Goal: Check status: Check status

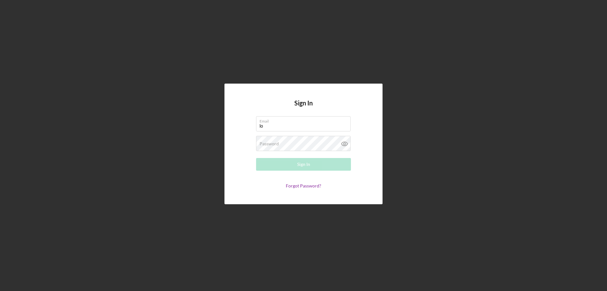
type input "[EMAIL_ADDRESS][DOMAIN_NAME]"
click at [261, 144] on label "Password" at bounding box center [269, 143] width 19 height 5
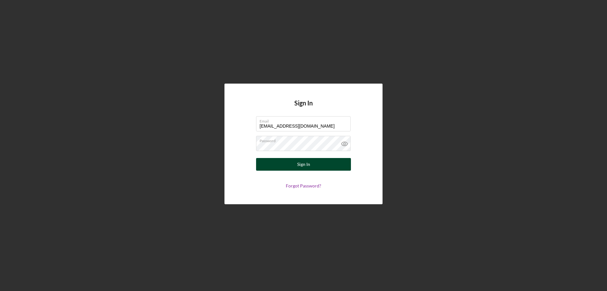
click at [288, 166] on button "Sign In" at bounding box center [303, 164] width 95 height 13
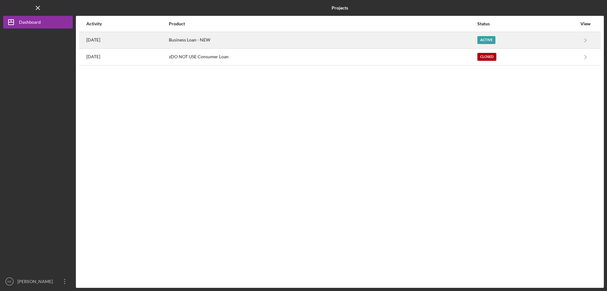
click at [205, 41] on div "Business Loan - NEW" at bounding box center [323, 40] width 308 height 16
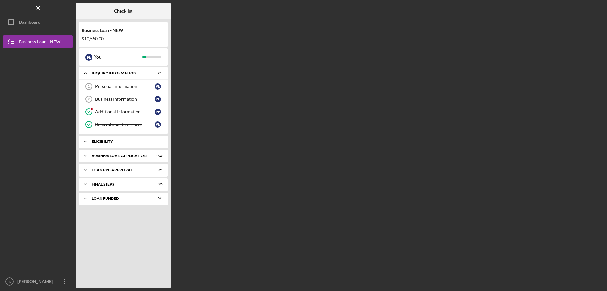
click at [85, 141] on icon "Icon/Expander" at bounding box center [85, 141] width 13 height 13
click at [85, 141] on polyline at bounding box center [85, 141] width 2 height 1
click at [86, 155] on icon "Icon/Expander" at bounding box center [85, 155] width 13 height 13
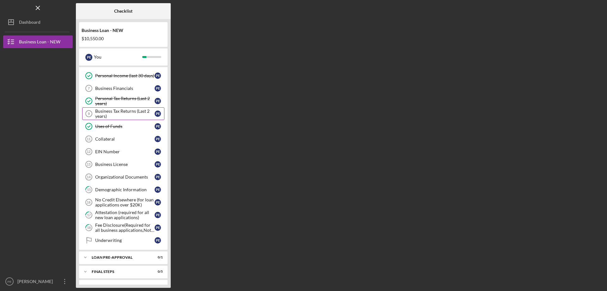
scroll to position [117, 0]
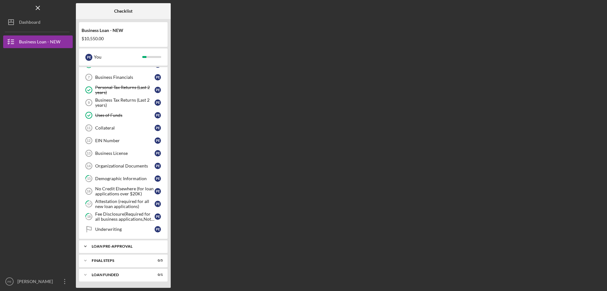
click at [86, 249] on icon "Icon/Expander" at bounding box center [85, 246] width 13 height 13
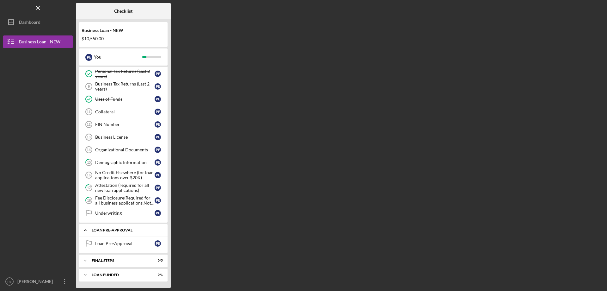
click at [85, 230] on icon "Icon/Expander" at bounding box center [85, 230] width 13 height 13
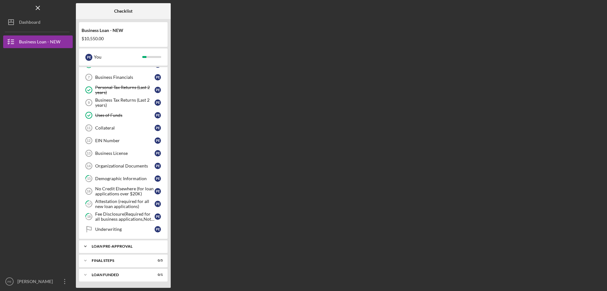
scroll to position [117, 0]
click at [87, 260] on icon "Icon/Expander" at bounding box center [85, 260] width 13 height 13
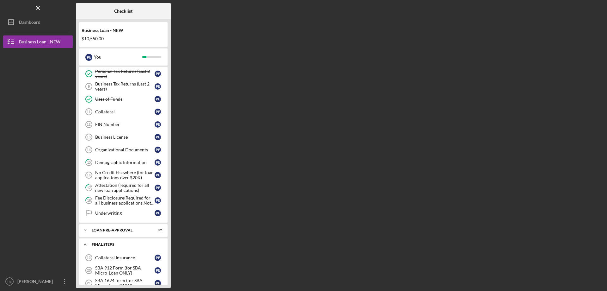
scroll to position [184, 0]
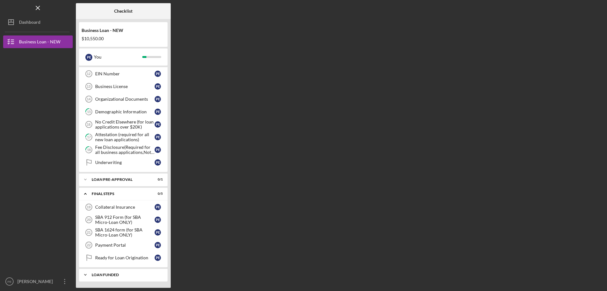
click at [85, 273] on icon "Icon/Expander" at bounding box center [85, 274] width 13 height 13
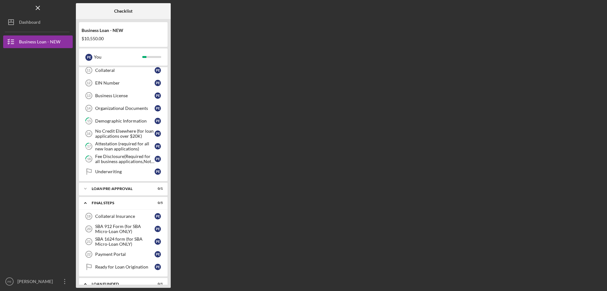
scroll to position [200, 0]
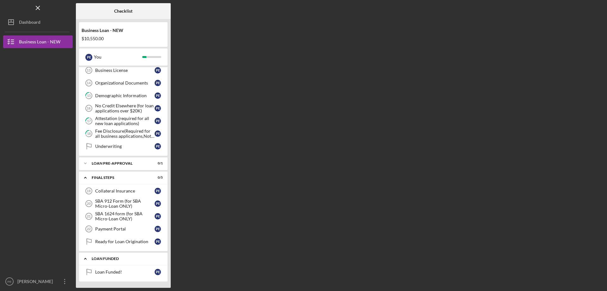
click at [86, 260] on icon "Icon/Expander" at bounding box center [85, 258] width 13 height 13
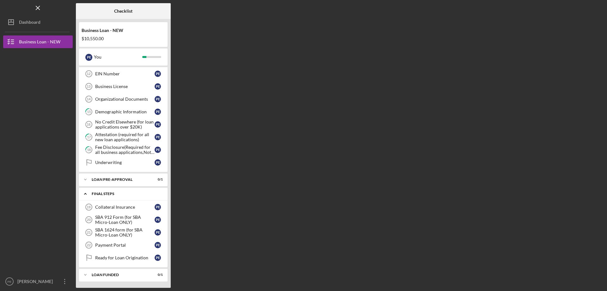
click at [85, 196] on icon "Icon/Expander" at bounding box center [85, 193] width 13 height 13
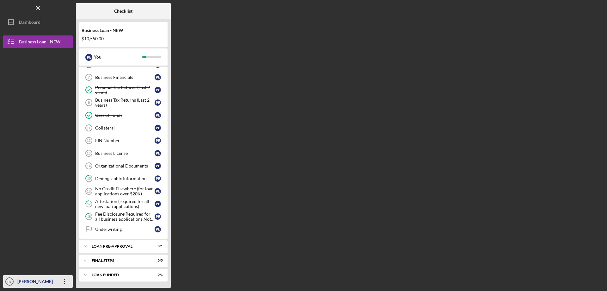
click at [14, 283] on icon "PE" at bounding box center [9, 281] width 13 height 16
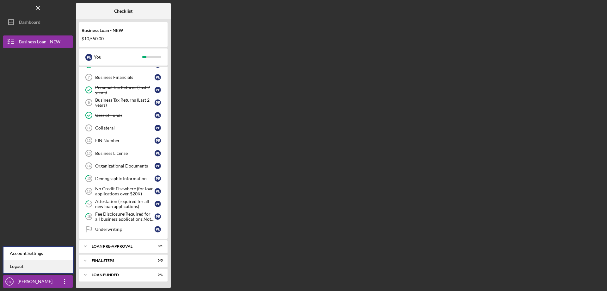
click at [12, 264] on link "Logout" at bounding box center [38, 266] width 70 height 13
